Goal: Information Seeking & Learning: Learn about a topic

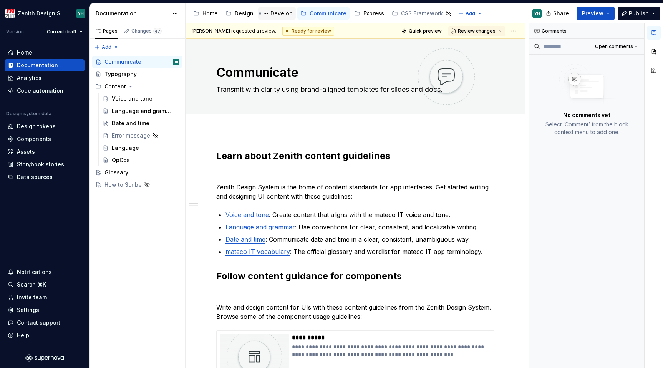
click at [279, 16] on div "Develop" at bounding box center [282, 14] width 22 height 8
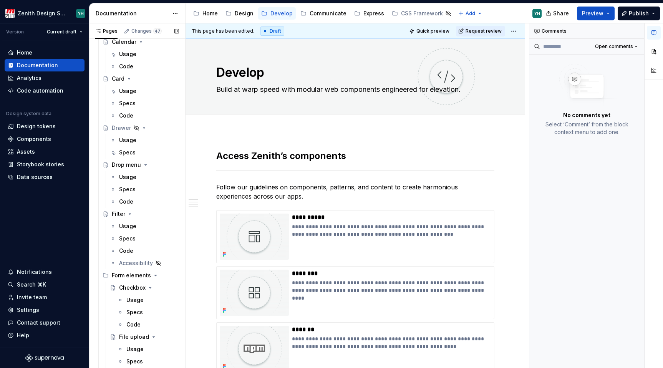
scroll to position [340, 0]
click at [131, 143] on div "Usage" at bounding box center [127, 140] width 17 height 8
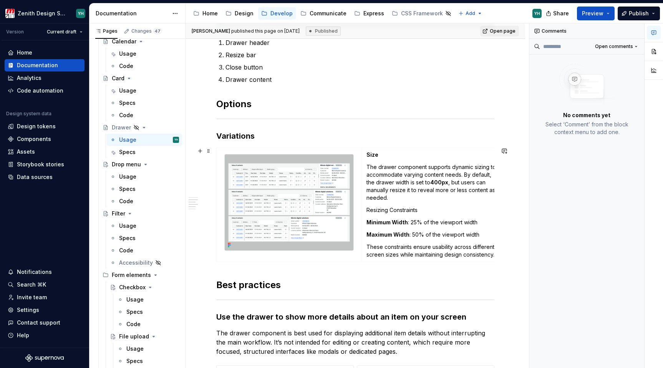
scroll to position [266, 0]
click at [421, 251] on p "These constraints ensure usability across different screen sizes while maintain…" at bounding box center [434, 251] width 135 height 15
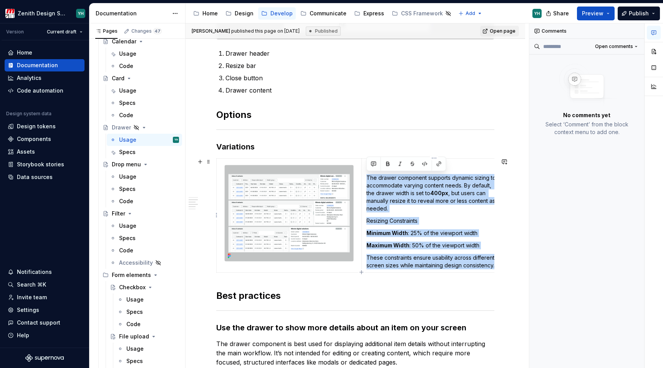
scroll to position [0, 13]
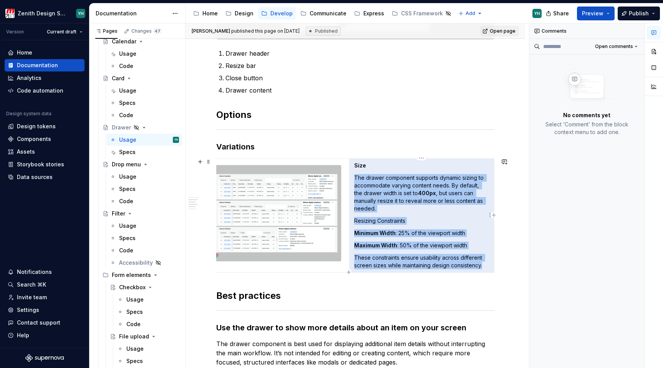
drag, startPoint x: 367, startPoint y: 176, endPoint x: 487, endPoint y: 265, distance: 149.3
click at [487, 265] on td "Size The drawer component supports dynamic sizing to accommodate varying conten…" at bounding box center [421, 215] width 145 height 114
copy td "Size The drawer component supports dynamic sizing to accommodate varying conten…"
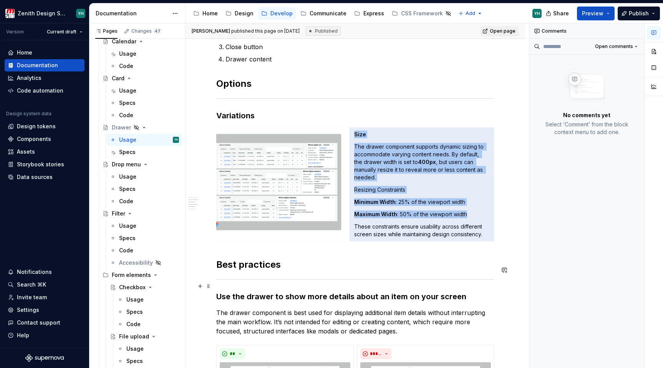
scroll to position [289, 0]
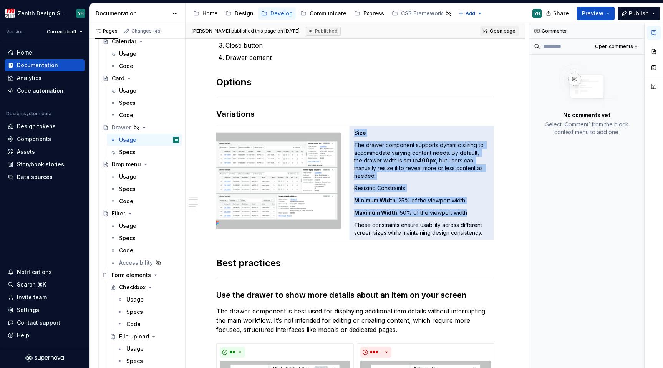
type textarea "*"
click at [42, 93] on div "Code automation" at bounding box center [40, 91] width 47 height 8
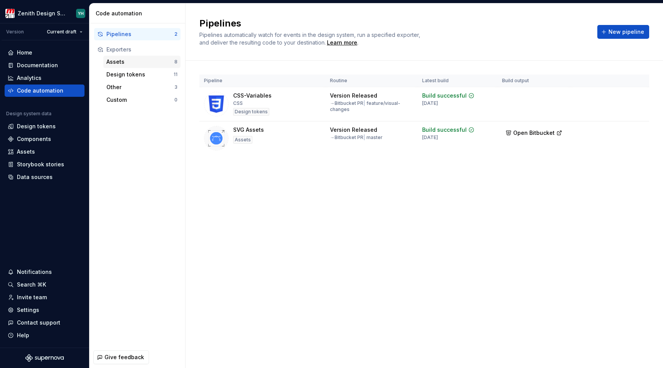
click at [126, 61] on div "Assets" at bounding box center [140, 62] width 68 height 8
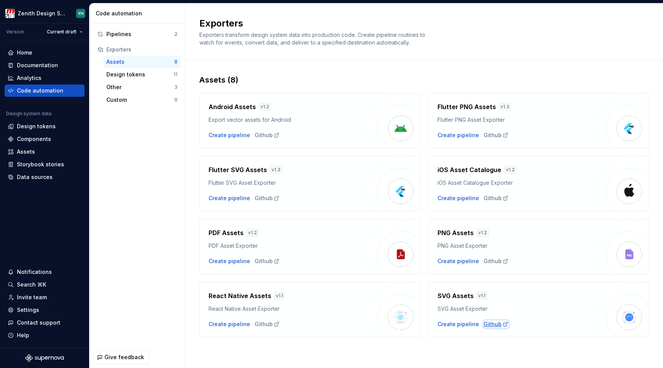
click at [489, 325] on div "Github" at bounding box center [496, 325] width 25 height 8
click at [27, 150] on div "Assets" at bounding box center [26, 152] width 18 height 8
